Goal: Task Accomplishment & Management: Use online tool/utility

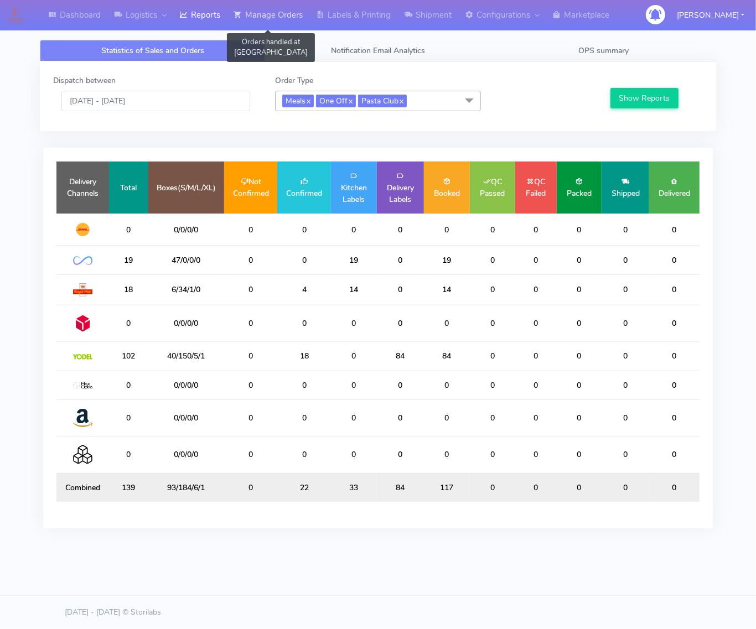
click at [307, 10] on link "Manage Orders" at bounding box center [268, 15] width 82 height 30
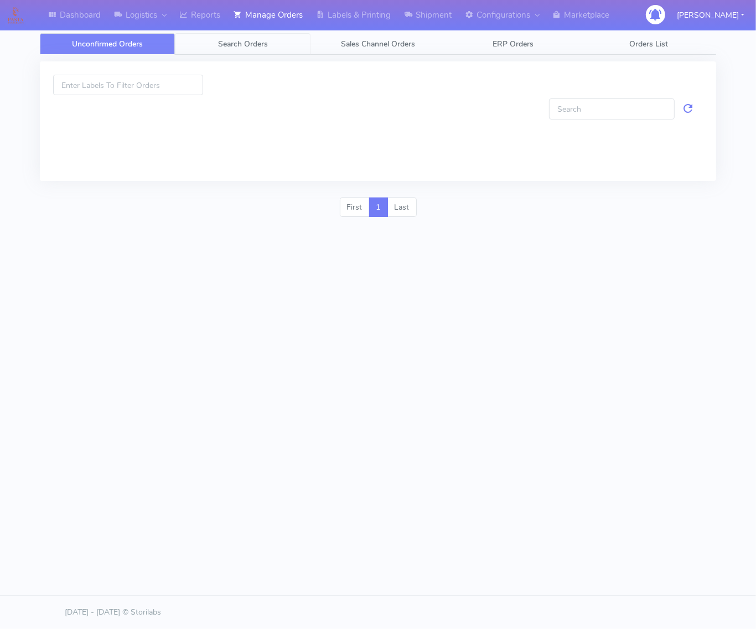
click at [303, 44] on link "Search Orders" at bounding box center [242, 44] width 135 height 22
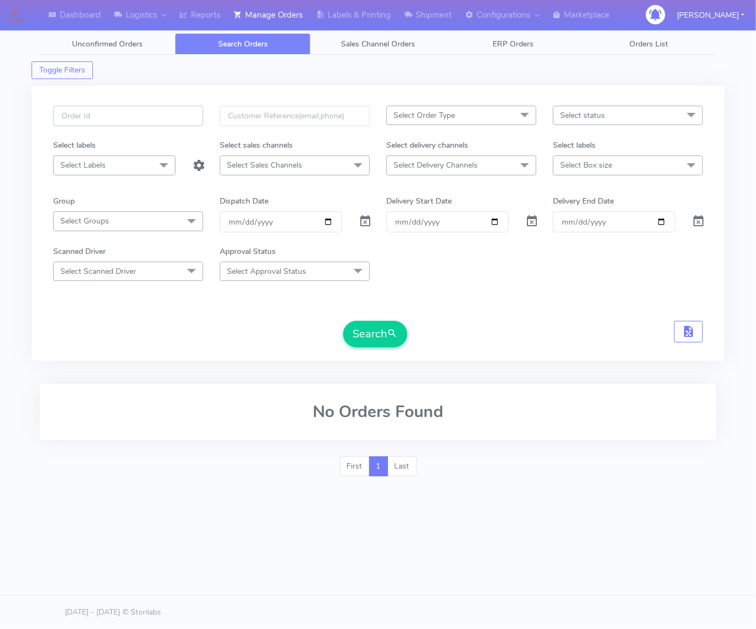
click at [184, 114] on input "text" at bounding box center [128, 116] width 150 height 20
paste input "#1625053"
type input "#1625053"
click at [364, 223] on span at bounding box center [365, 224] width 13 height 11
click at [363, 322] on button "Search" at bounding box center [375, 334] width 64 height 27
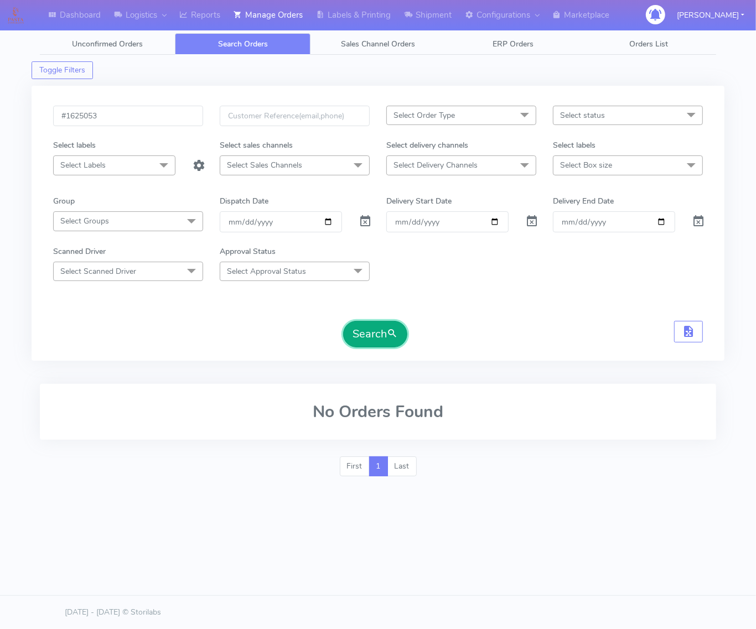
click at [368, 333] on button "Search" at bounding box center [375, 334] width 64 height 27
click at [372, 341] on button "Search" at bounding box center [375, 334] width 64 height 27
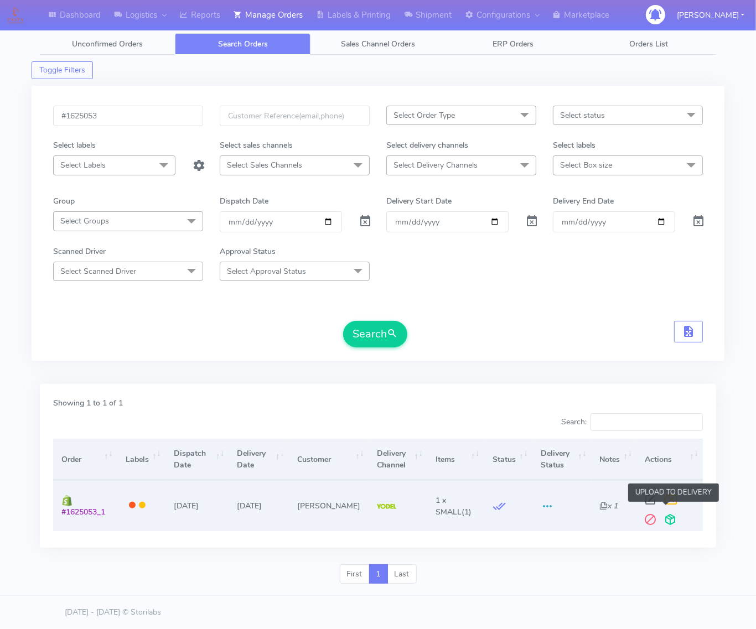
click at [669, 523] on span at bounding box center [670, 522] width 20 height 11
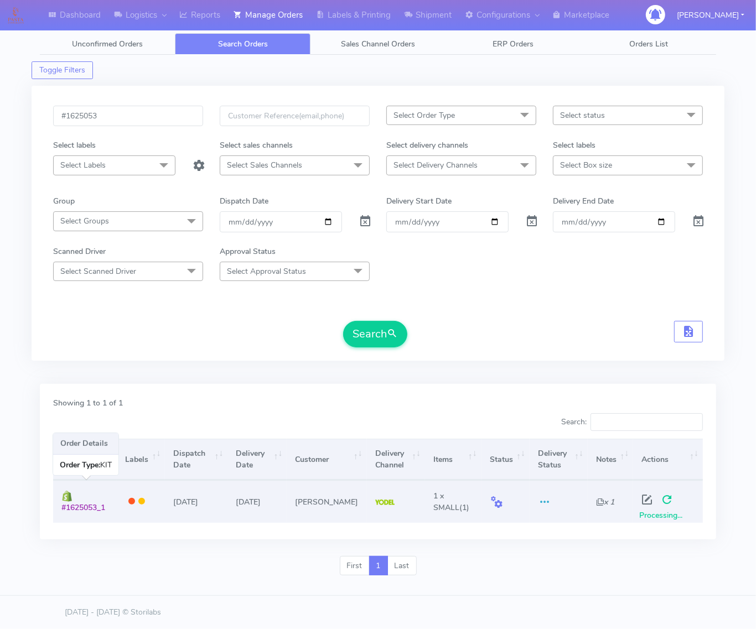
drag, startPoint x: 113, startPoint y: 512, endPoint x: 56, endPoint y: 506, distance: 57.3
click at [56, 506] on td "#1625053_1" at bounding box center [85, 501] width 64 height 42
copy span "#1625053_1"
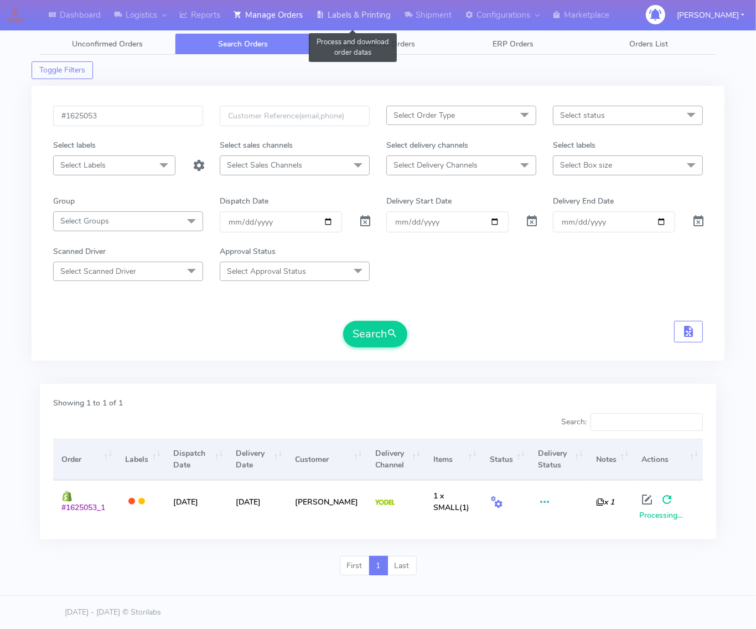
click at [328, 8] on link "Labels & Printing" at bounding box center [353, 15] width 88 height 30
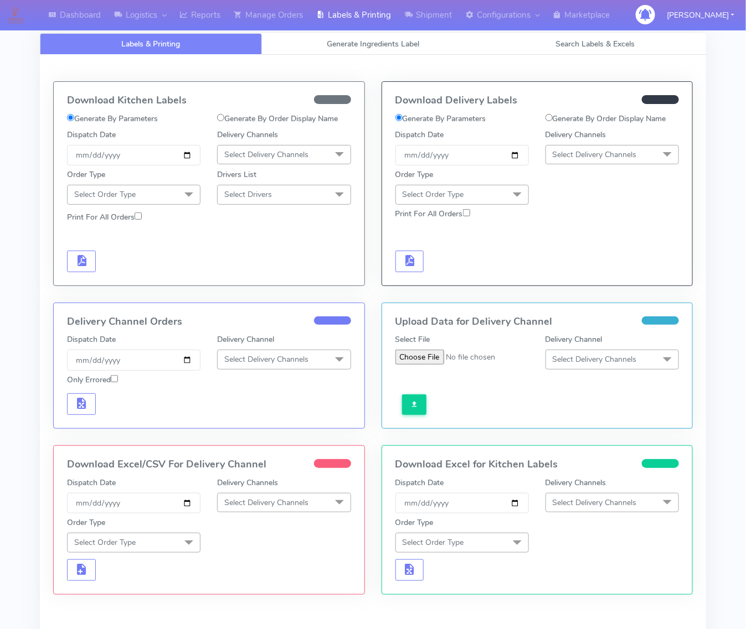
click at [552, 111] on div "Download Delivery Labels Generate By Parameters Generate By Order Display Name …" at bounding box center [537, 184] width 311 height 204
click at [552, 120] on input "Generate By Order Display Name" at bounding box center [548, 117] width 7 height 7
radio input "true"
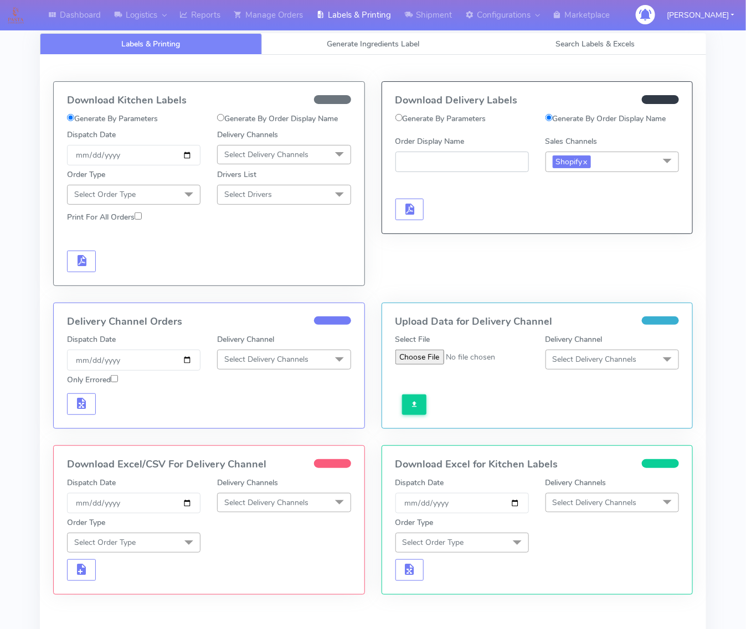
click at [477, 163] on input "Order Display Name" at bounding box center [461, 162] width 133 height 20
paste input "#1625053_1"
type input "#1625053_1"
click at [403, 220] on button "button" at bounding box center [409, 210] width 29 height 22
click at [434, 215] on button "button" at bounding box center [442, 210] width 29 height 22
